Goal: Task Accomplishment & Management: Complete application form

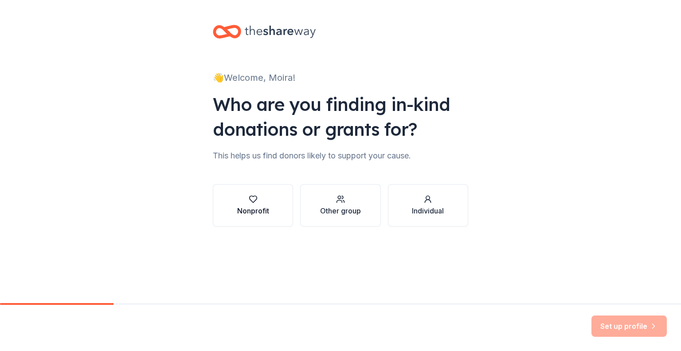
click at [254, 208] on div "Nonprofit" at bounding box center [253, 210] width 32 height 11
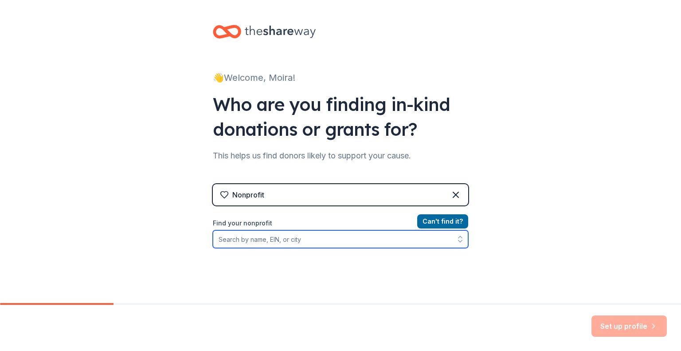
click at [282, 239] on input "Find your nonprofit" at bounding box center [341, 239] width 256 height 18
type input "community resource initiative"
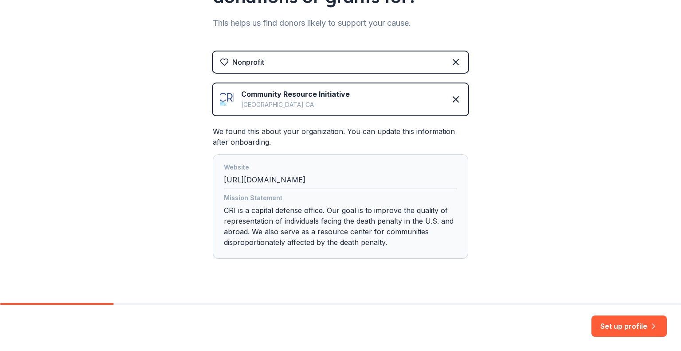
scroll to position [149, 0]
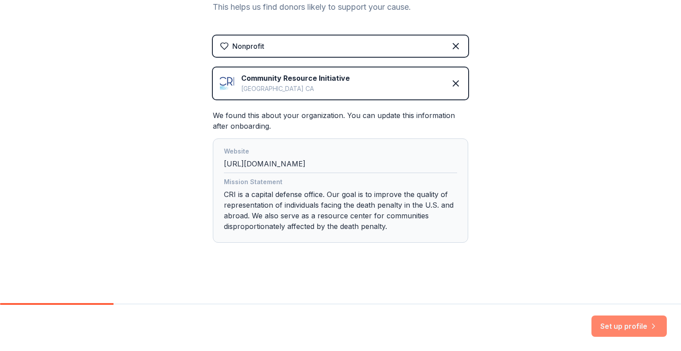
click at [625, 325] on button "Set up profile" at bounding box center [629, 325] width 75 height 21
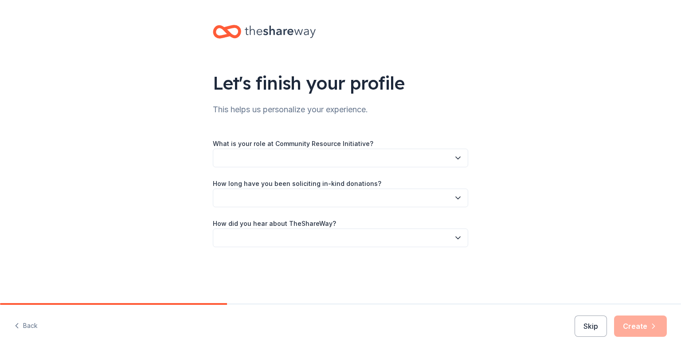
click at [459, 158] on icon "button" at bounding box center [458, 158] width 4 height 2
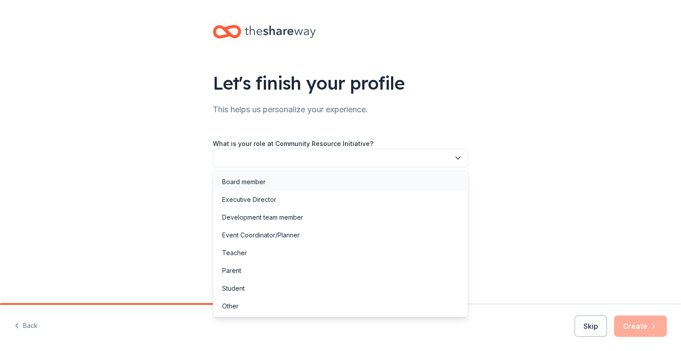
click at [325, 185] on div "Board member" at bounding box center [340, 182] width 251 height 18
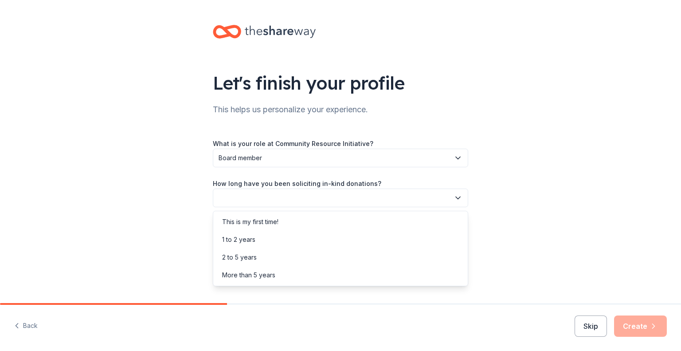
click at [457, 197] on icon "button" at bounding box center [458, 197] width 9 height 9
click at [292, 221] on div "This is my first time!" at bounding box center [340, 222] width 251 height 18
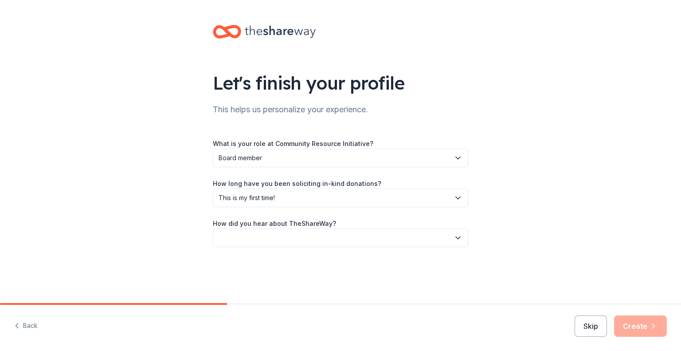
click at [461, 239] on icon "button" at bounding box center [458, 237] width 9 height 9
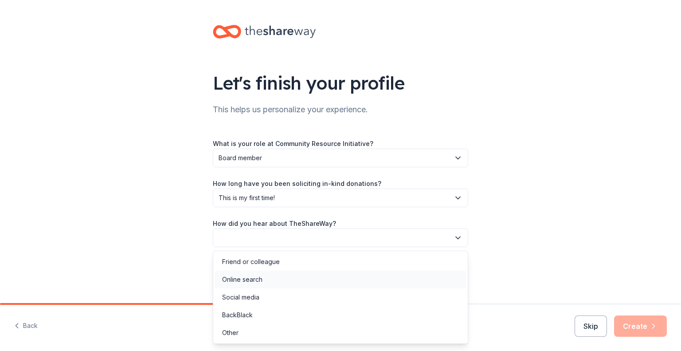
click at [301, 282] on div "Online search" at bounding box center [340, 280] width 251 height 18
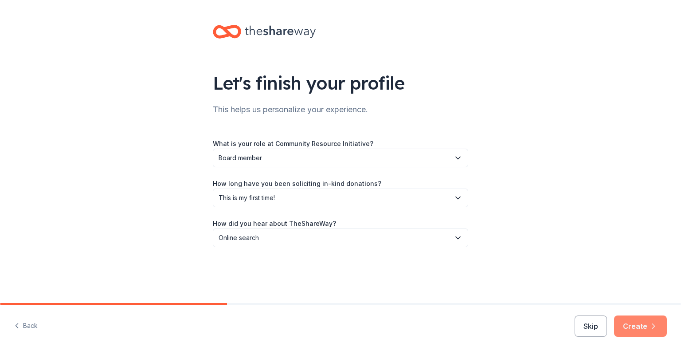
click at [637, 327] on button "Create" at bounding box center [640, 325] width 53 height 21
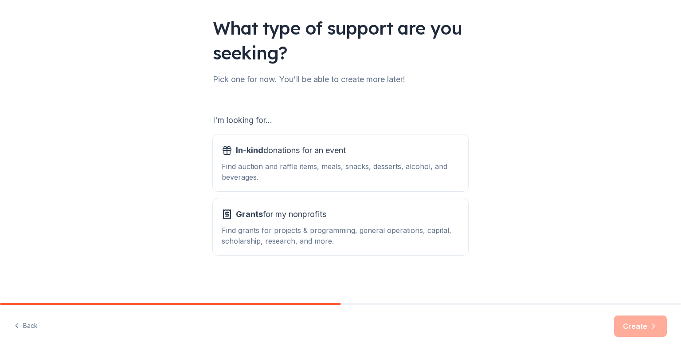
scroll to position [55, 0]
click at [284, 157] on span "In-kind donations for an event" at bounding box center [291, 151] width 110 height 14
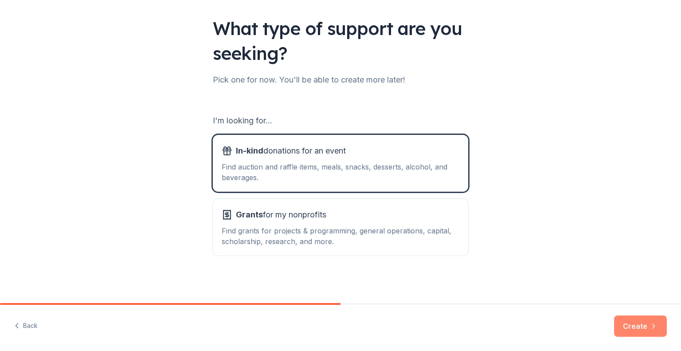
click at [636, 324] on button "Create" at bounding box center [640, 325] width 53 height 21
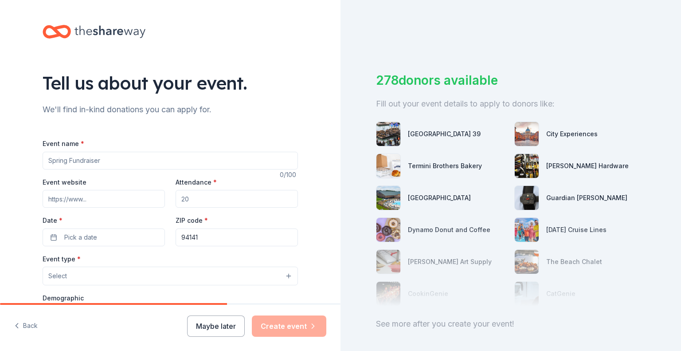
click at [93, 159] on input "Event name *" at bounding box center [171, 161] width 256 height 18
type input "Full Picture Justice Gala"
click at [189, 198] on input "Attendance *" at bounding box center [237, 199] width 122 height 18
type input "100"
click at [193, 237] on input "94141" at bounding box center [237, 237] width 122 height 18
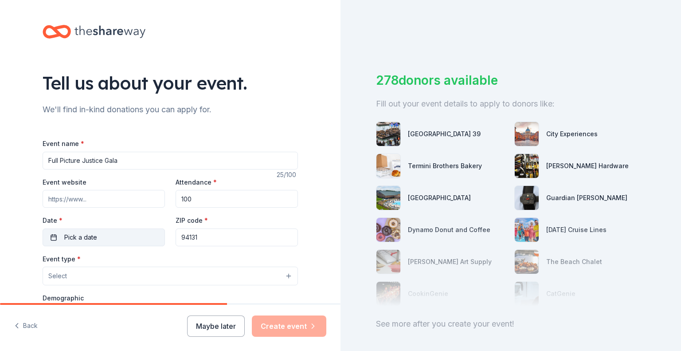
type input "94131"
click at [99, 235] on button "Pick a date" at bounding box center [104, 237] width 122 height 18
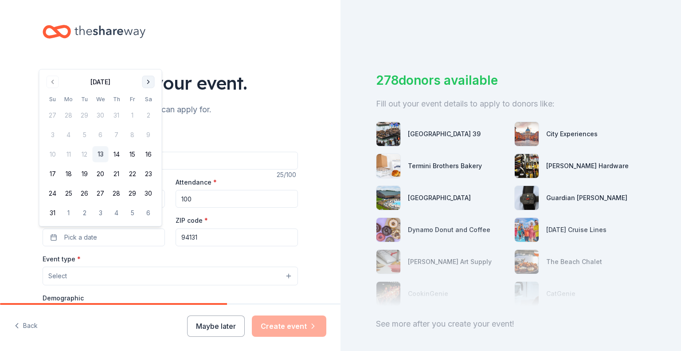
click at [149, 83] on button "Go to next month" at bounding box center [148, 82] width 12 height 12
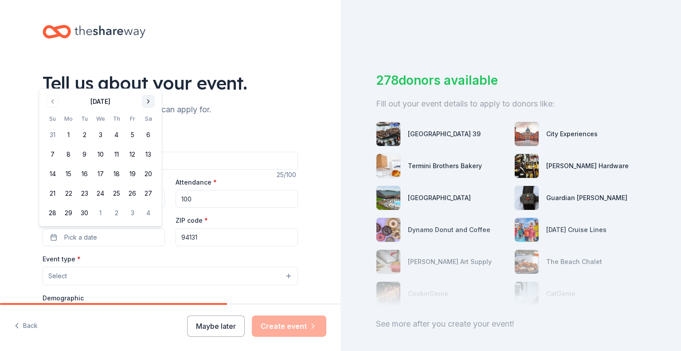
click at [148, 100] on button "Go to next month" at bounding box center [148, 101] width 12 height 12
click at [147, 192] on button "25" at bounding box center [149, 193] width 16 height 16
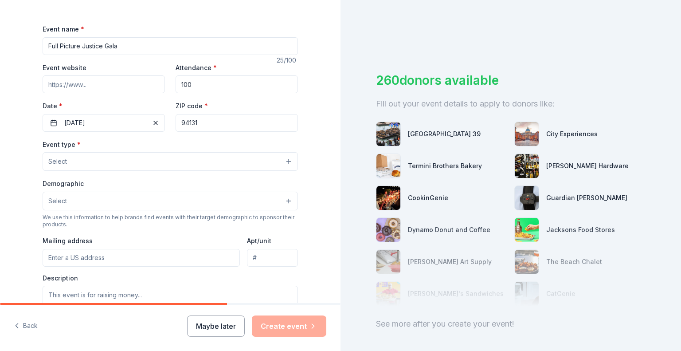
scroll to position [126, 0]
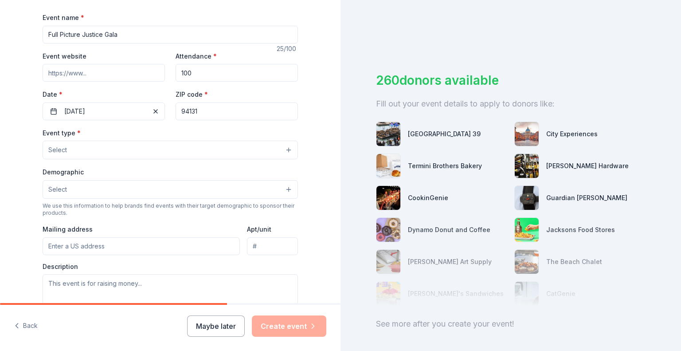
click at [283, 149] on button "Select" at bounding box center [171, 150] width 256 height 19
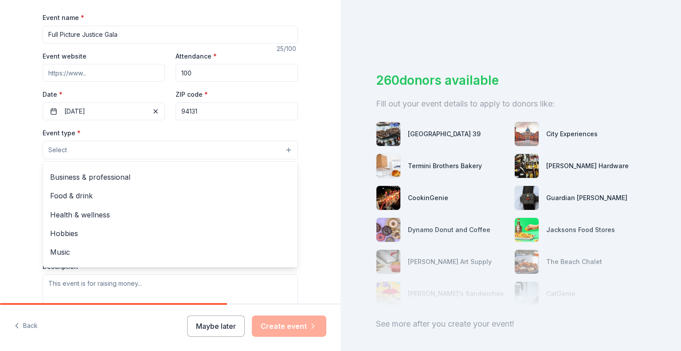
scroll to position [0, 0]
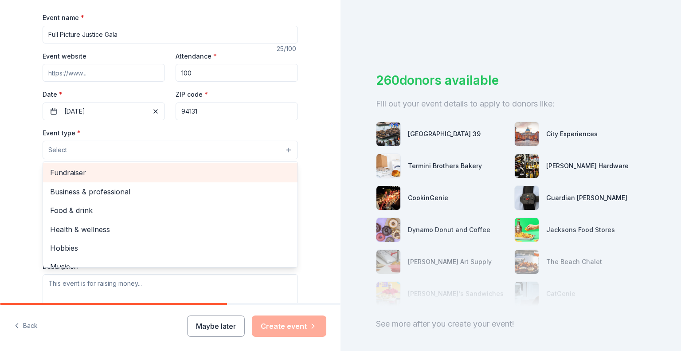
click at [79, 175] on span "Fundraiser" at bounding box center [170, 173] width 240 height 12
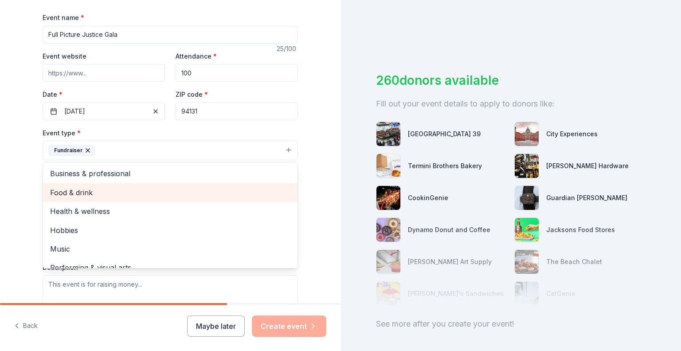
click at [85, 192] on span "Food & drink" at bounding box center [170, 193] width 240 height 12
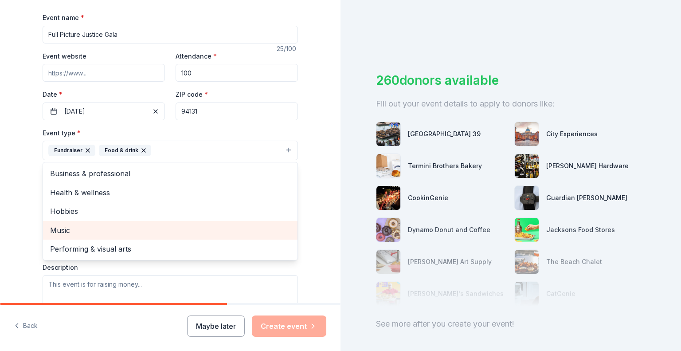
click at [125, 232] on span "Music" at bounding box center [170, 230] width 240 height 12
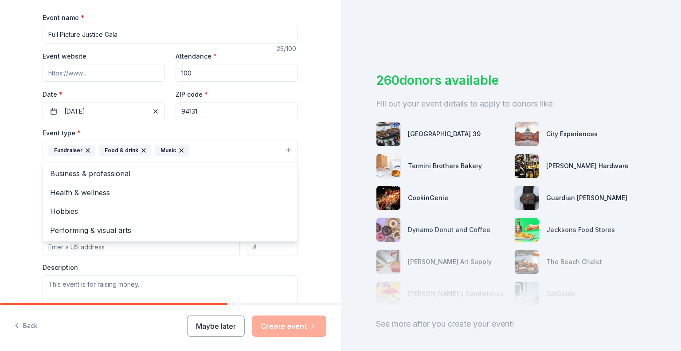
click at [317, 193] on div "Tell us about your event. We'll find in-kind donations you can apply for. Event…" at bounding box center [170, 169] width 341 height 591
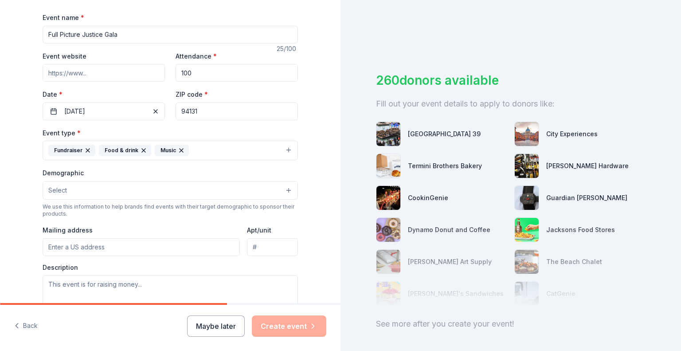
click at [286, 190] on button "Select" at bounding box center [171, 190] width 256 height 19
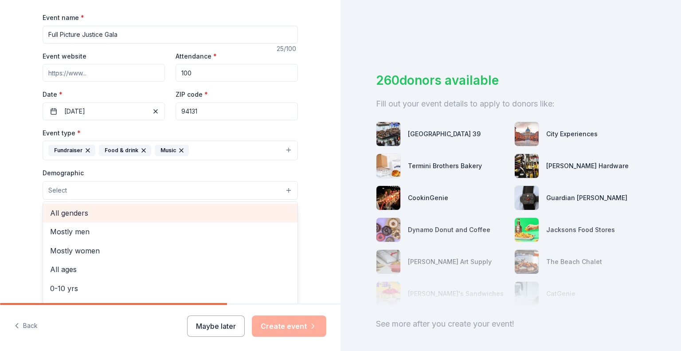
click at [175, 217] on span "All genders" at bounding box center [170, 213] width 240 height 12
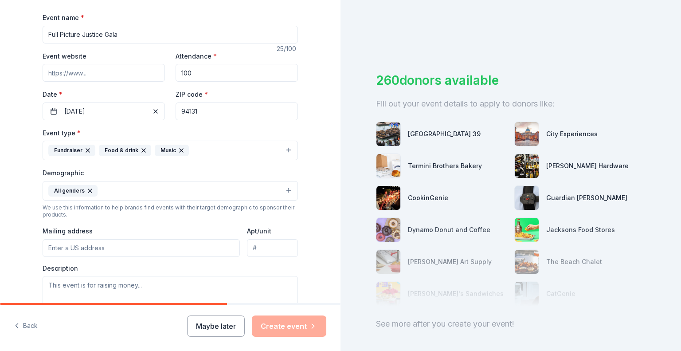
click at [132, 188] on button "All genders" at bounding box center [171, 191] width 256 height 20
click at [287, 191] on button "All genders" at bounding box center [171, 191] width 256 height 20
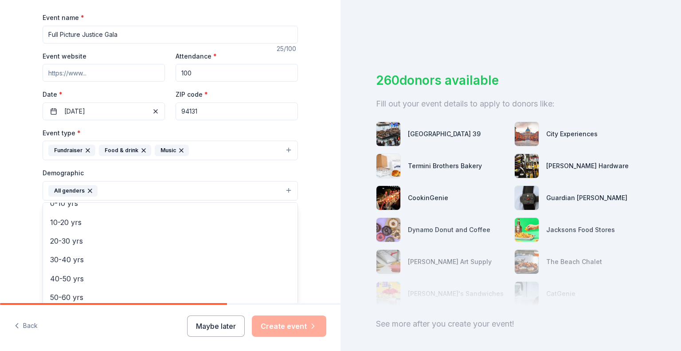
scroll to position [66, 0]
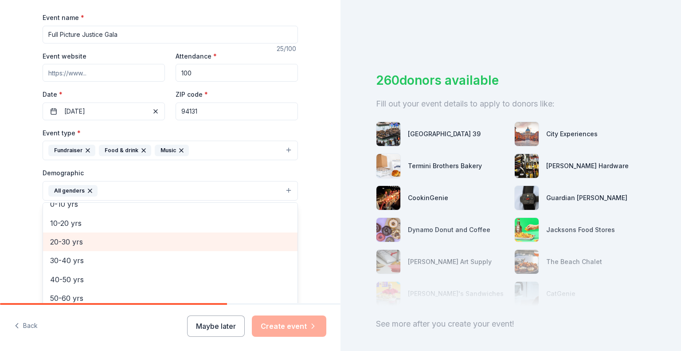
click at [86, 244] on span "20-30 yrs" at bounding box center [170, 242] width 240 height 12
click at [75, 244] on span "30-40 yrs" at bounding box center [170, 242] width 240 height 12
click at [69, 243] on span "40-50 yrs" at bounding box center [170, 242] width 240 height 12
click at [66, 238] on span "50-60 yrs" at bounding box center [170, 242] width 240 height 12
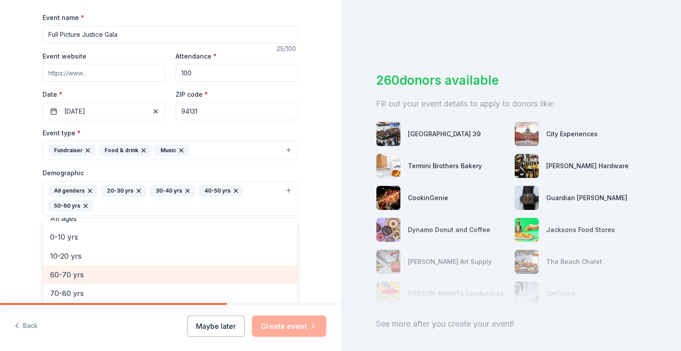
click at [57, 273] on span "60-70 yrs" at bounding box center [170, 275] width 240 height 12
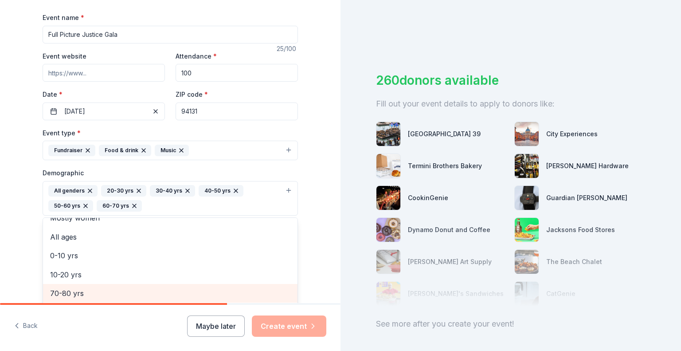
click at [63, 291] on span "70-80 yrs" at bounding box center [170, 293] width 240 height 12
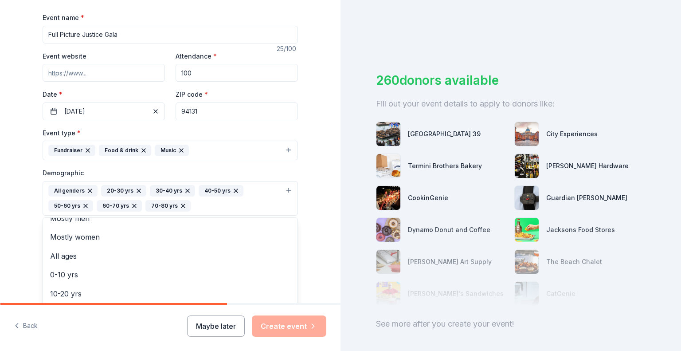
click at [319, 202] on div "Tell us about your event. We'll find in-kind donations you can apply for. Event…" at bounding box center [170, 177] width 341 height 607
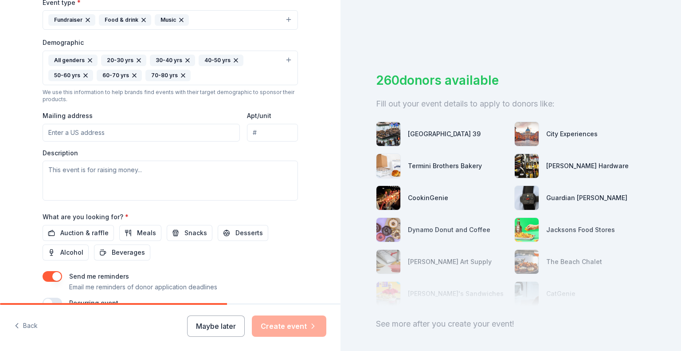
scroll to position [257, 0]
click at [79, 130] on input "Mailing address" at bounding box center [141, 132] width 197 height 18
type input "[STREET_ADDRESS]"
click at [116, 170] on textarea at bounding box center [171, 180] width 256 height 40
drag, startPoint x: 146, startPoint y: 169, endPoint x: 55, endPoint y: 171, distance: 91.8
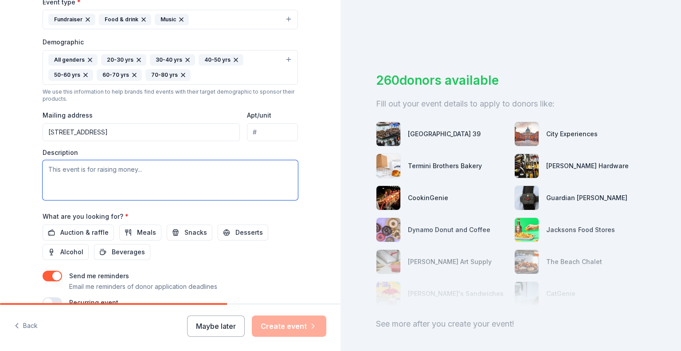
click at [55, 171] on textarea at bounding box center [171, 180] width 256 height 40
click at [138, 169] on textarea at bounding box center [171, 180] width 256 height 40
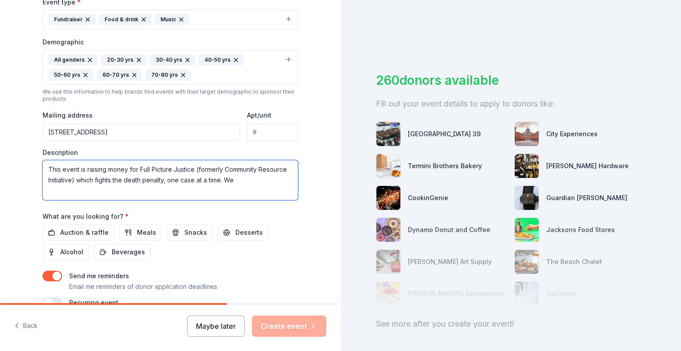
paste textarea "fight the death penalty and mitigate the [PERSON_NAME] of extreme sentencing th…"
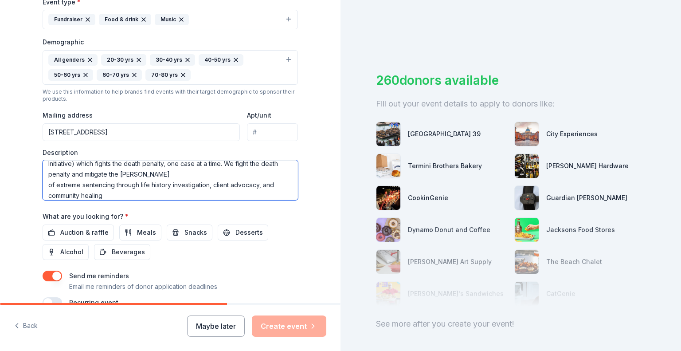
drag, startPoint x: 110, startPoint y: 175, endPoint x: 46, endPoint y: 173, distance: 63.9
click at [46, 173] on textarea "This event is raising money for Full Picture Justice (formerly Community Resour…" at bounding box center [171, 180] width 256 height 40
click at [102, 174] on textarea "This event is raising money for Full Picture Justice (formerly Community Resour…" at bounding box center [171, 180] width 256 height 40
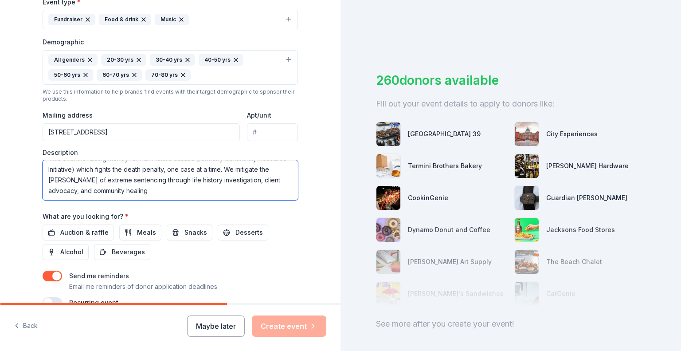
scroll to position [5, 0]
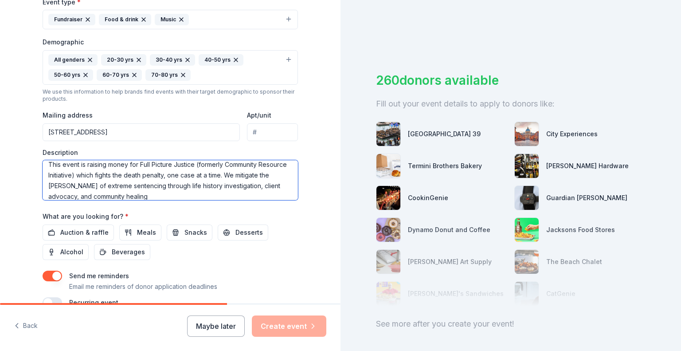
drag, startPoint x: 193, startPoint y: 185, endPoint x: 265, endPoint y: 187, distance: 71.5
click at [265, 187] on textarea "This event is raising money for Full Picture Justice (formerly Community Resour…" at bounding box center [171, 180] width 256 height 40
click at [241, 187] on textarea "This event is raising money for Full Picture Justice (formerly Community Resour…" at bounding box center [171, 180] width 256 height 40
click at [260, 184] on textarea "This event is raising money for Full Picture Justice (formerly Community Resour…" at bounding box center [171, 180] width 256 height 40
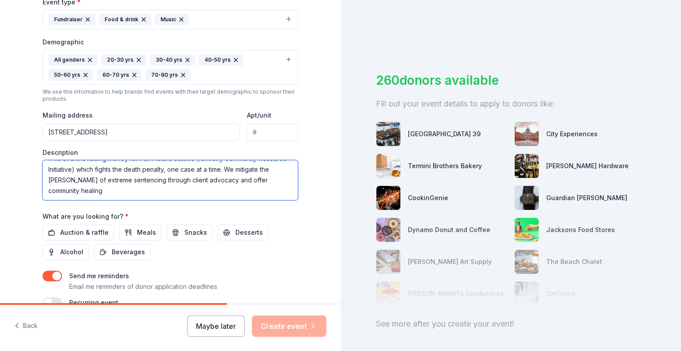
drag, startPoint x: 79, startPoint y: 196, endPoint x: 42, endPoint y: 196, distance: 37.3
click at [43, 196] on textarea "This event is raising money for Full Picture Justice (formerly Community Resour…" at bounding box center [171, 180] width 256 height 40
click at [67, 193] on textarea "This event is raising money for Full Picture Justice (formerly Community Resour…" at bounding box center [171, 180] width 256 height 40
type textarea "This event is raising money for Full Picture Justice (formerly Community Resour…"
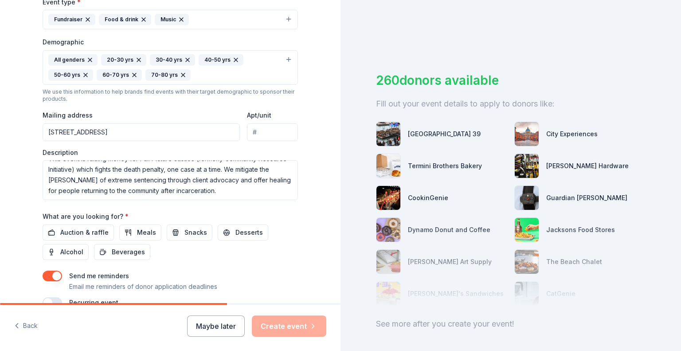
click at [305, 219] on div "Tell us about your event. We'll find in-kind donations you can apply for. Event…" at bounding box center [170, 46] width 284 height 607
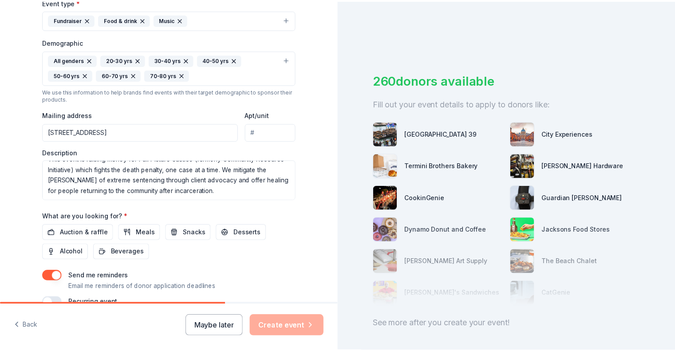
scroll to position [304, 0]
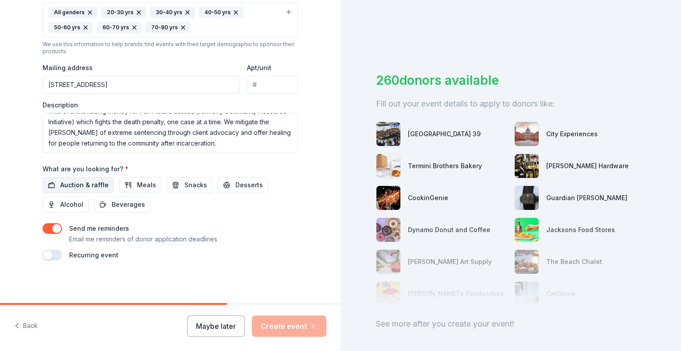
click at [78, 185] on span "Auction & raffle" at bounding box center [84, 185] width 48 height 11
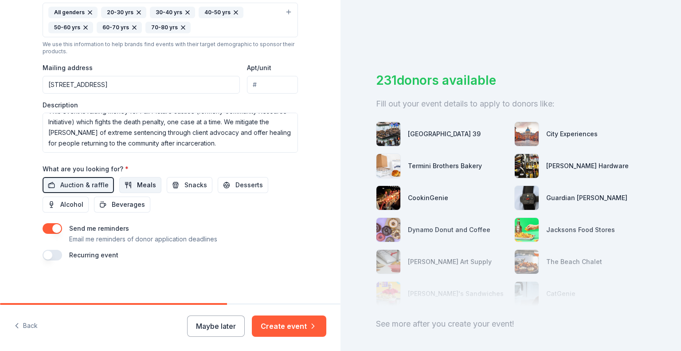
click at [139, 183] on span "Meals" at bounding box center [146, 185] width 19 height 11
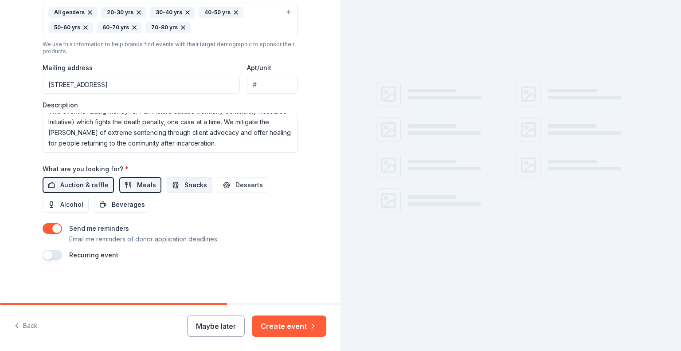
click at [187, 183] on span "Snacks" at bounding box center [196, 185] width 23 height 11
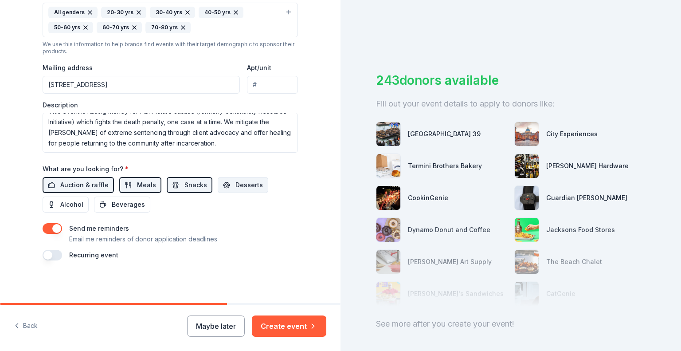
click at [242, 184] on span "Desserts" at bounding box center [250, 185] width 28 height 11
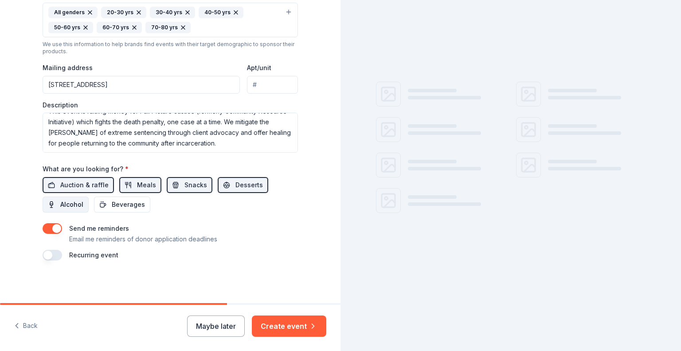
click at [61, 205] on span "Alcohol" at bounding box center [71, 204] width 23 height 11
click at [135, 204] on span "Beverages" at bounding box center [128, 204] width 33 height 11
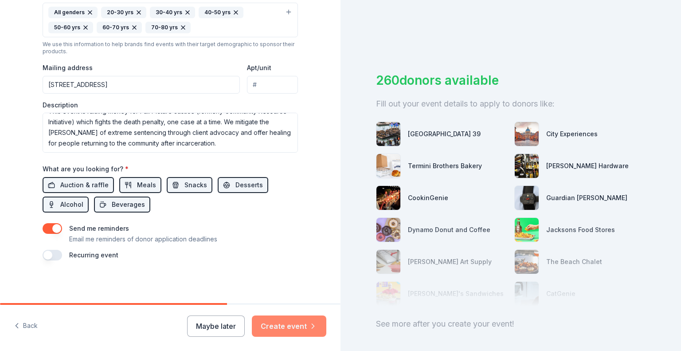
click at [287, 327] on button "Create event" at bounding box center [289, 325] width 75 height 21
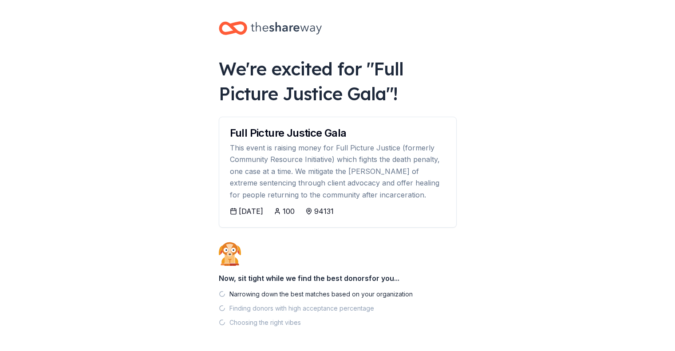
scroll to position [35, 0]
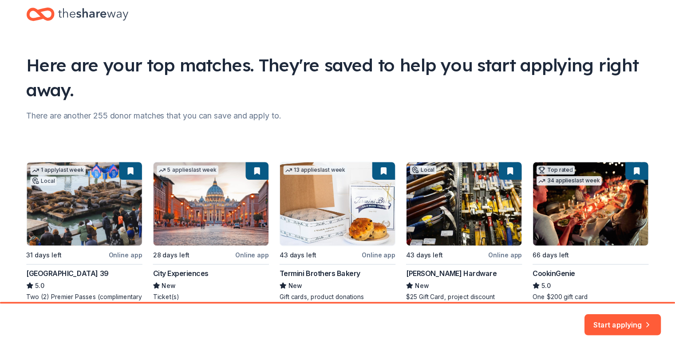
scroll to position [70, 0]
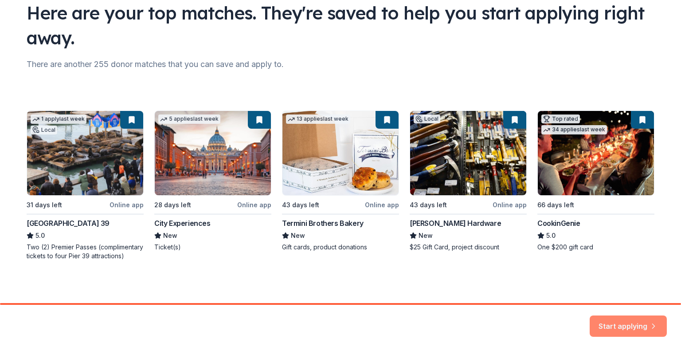
click at [621, 320] on button "Start applying" at bounding box center [628, 320] width 77 height 21
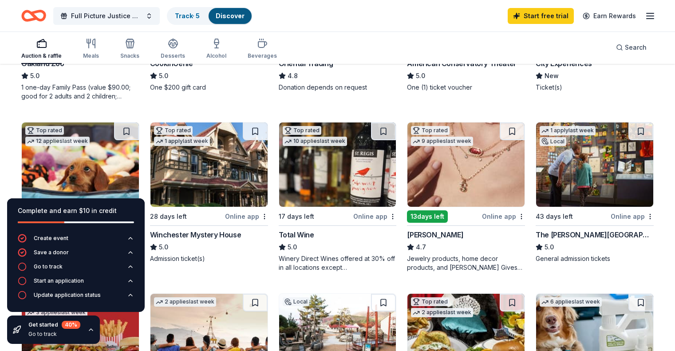
scroll to position [212, 0]
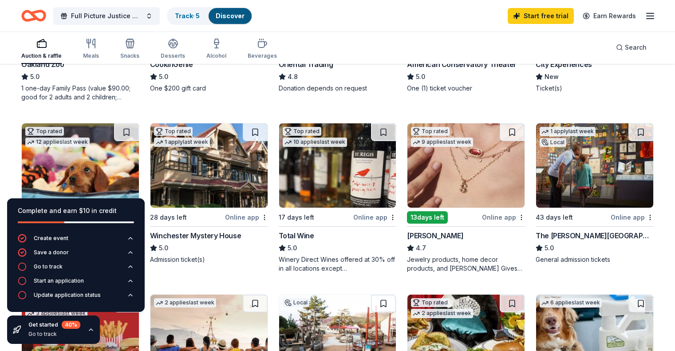
click at [490, 216] on div "Online app" at bounding box center [503, 217] width 43 height 11
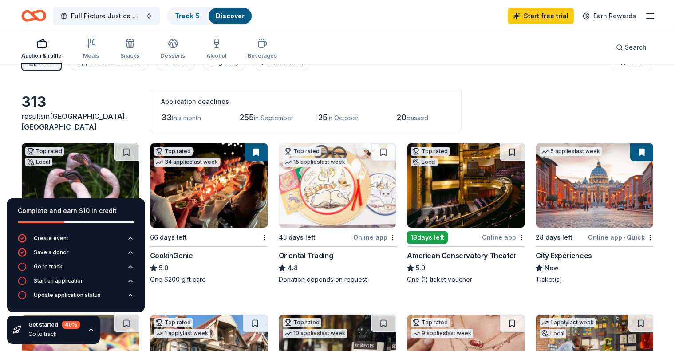
scroll to position [0, 0]
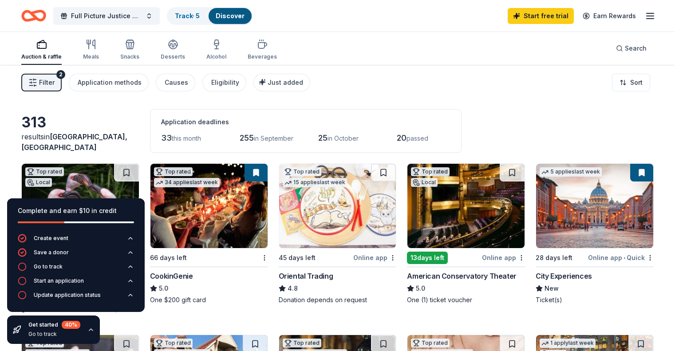
click at [538, 137] on div "313 results in [GEOGRAPHIC_DATA], [GEOGRAPHIC_DATA] Application deadlines 33 th…" at bounding box center [337, 130] width 632 height 43
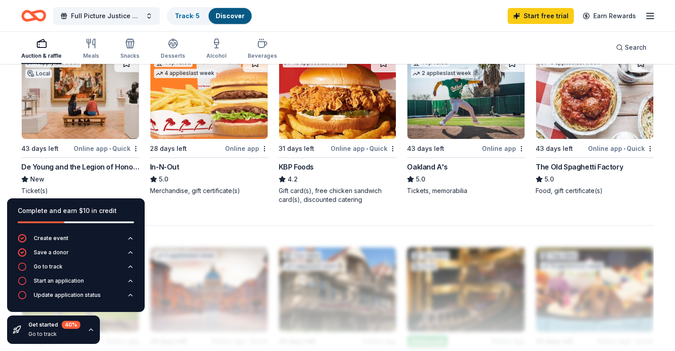
scroll to position [622, 0]
click at [79, 110] on img at bounding box center [80, 97] width 117 height 84
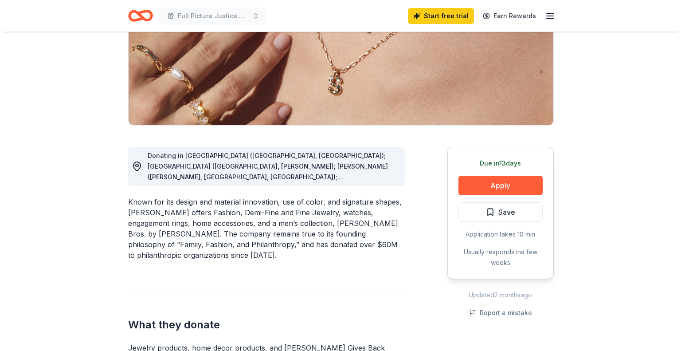
scroll to position [141, 0]
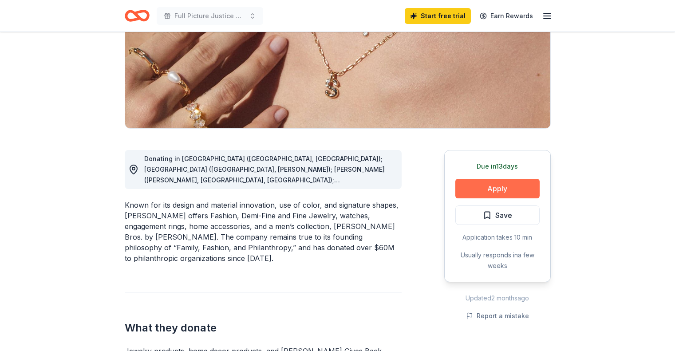
click at [488, 188] on button "Apply" at bounding box center [497, 189] width 84 height 20
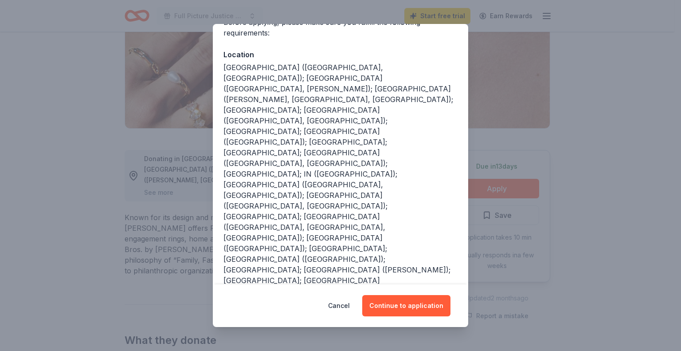
scroll to position [85, 0]
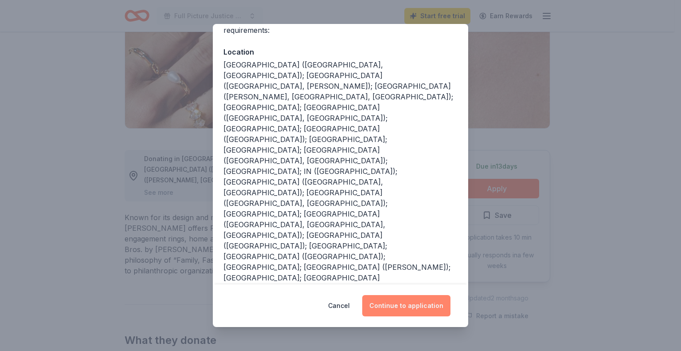
click at [409, 306] on button "Continue to application" at bounding box center [406, 305] width 88 height 21
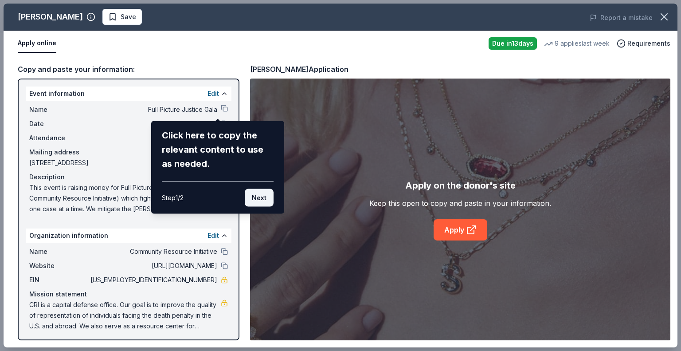
click at [260, 201] on button "Next" at bounding box center [259, 198] width 29 height 18
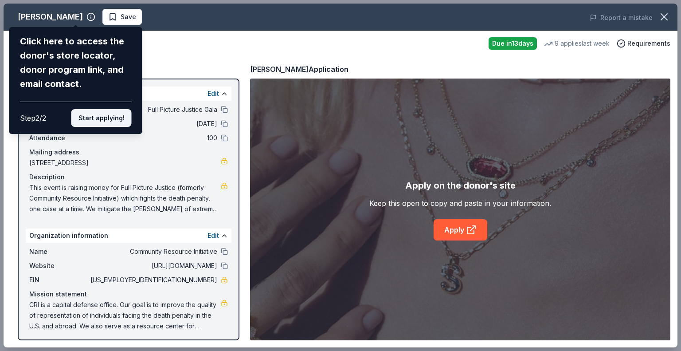
click at [105, 117] on button "Start applying!" at bounding box center [101, 118] width 60 height 18
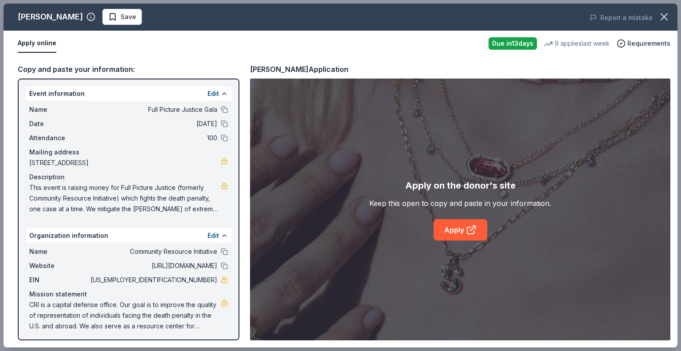
drag, startPoint x: 236, startPoint y: 198, endPoint x: 196, endPoint y: 314, distance: 122.9
click at [240, 276] on div "Kendra Scott Save Report a mistake Apply online Due in 13 days 9 applies last w…" at bounding box center [341, 176] width 674 height 344
click at [457, 228] on link "Apply" at bounding box center [461, 229] width 54 height 21
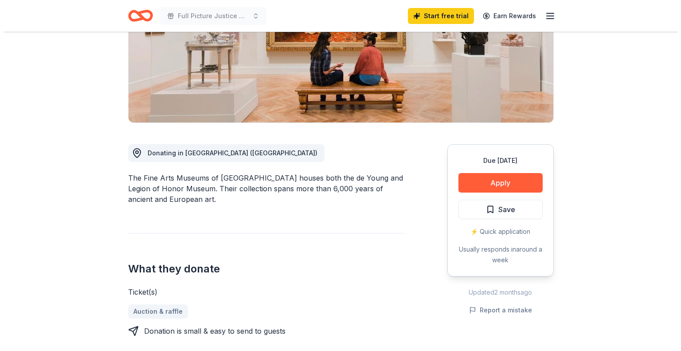
scroll to position [151, 0]
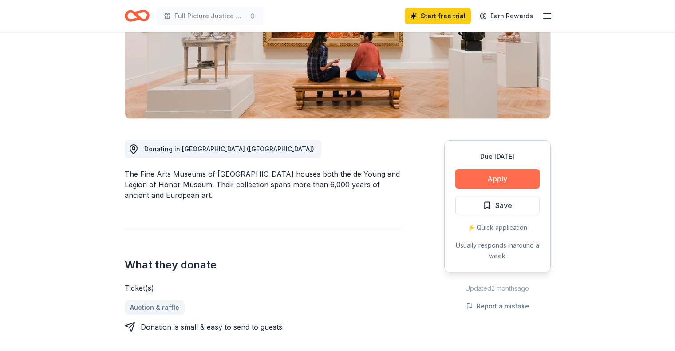
click at [501, 181] on button "Apply" at bounding box center [497, 179] width 84 height 20
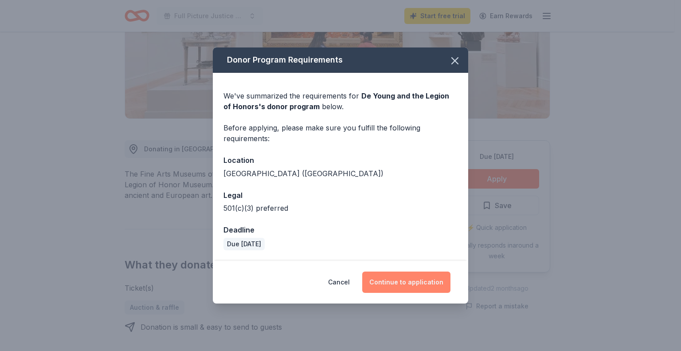
click at [410, 283] on button "Continue to application" at bounding box center [406, 282] width 88 height 21
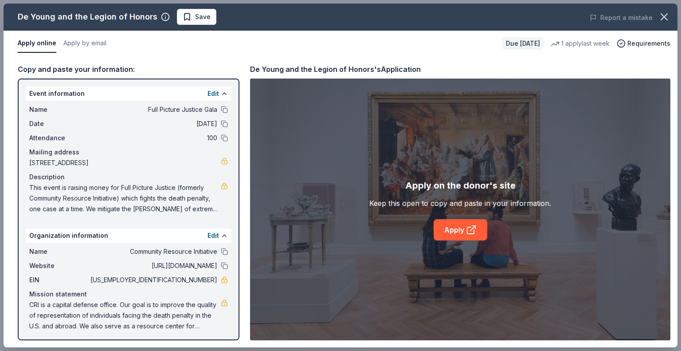
click at [95, 90] on div "Event information Edit" at bounding box center [129, 94] width 206 height 14
click at [146, 97] on div "Event information Edit" at bounding box center [129, 94] width 206 height 14
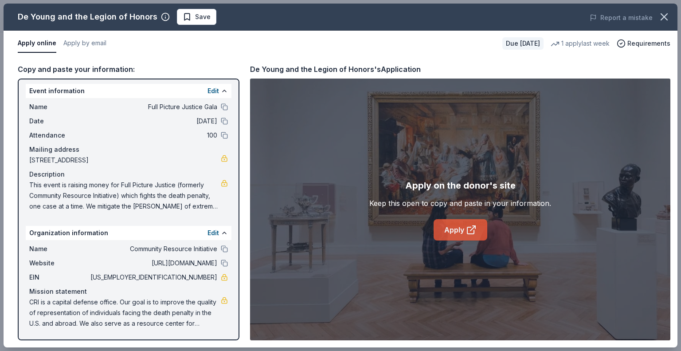
click at [451, 226] on link "Apply" at bounding box center [461, 229] width 54 height 21
